Goal: Task Accomplishment & Management: Use online tool/utility

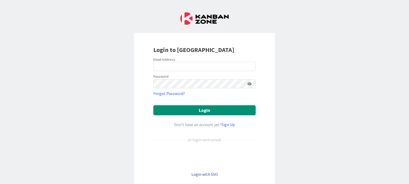
click at [205, 176] on link "Login with SSO" at bounding box center [204, 174] width 26 height 5
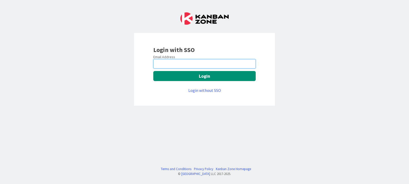
click at [181, 66] on input "email" at bounding box center [204, 63] width 102 height 9
type input "[PERSON_NAME][EMAIL_ADDRESS][PERSON_NAME][DOMAIN_NAME]"
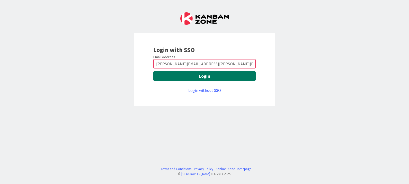
click at [223, 78] on button "Login" at bounding box center [204, 76] width 102 height 10
